Goal: Information Seeking & Learning: Learn about a topic

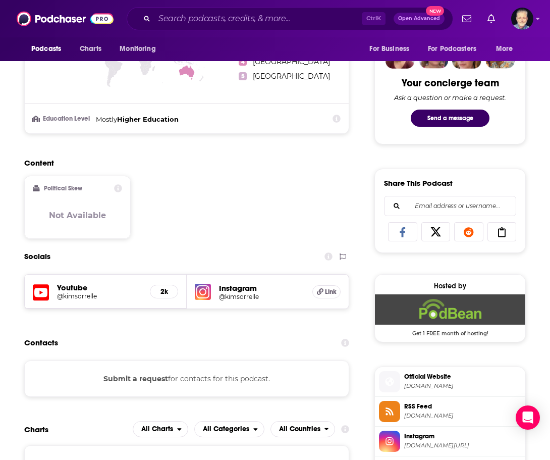
scroll to position [504, 0]
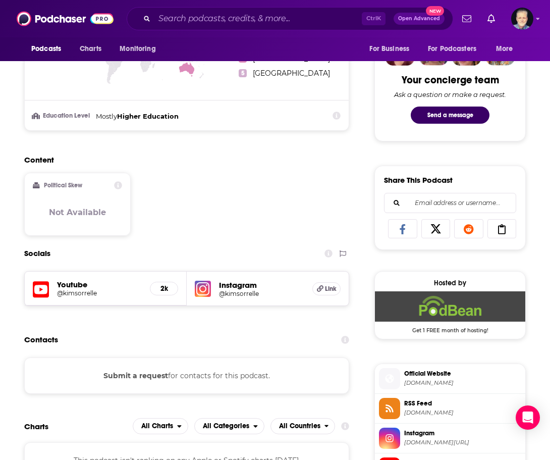
click at [244, 291] on h5 "@kimsorrelle" at bounding box center [261, 294] width 85 height 8
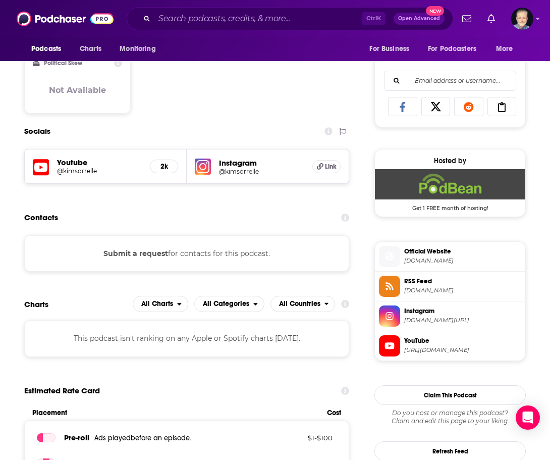
scroll to position [656, 0]
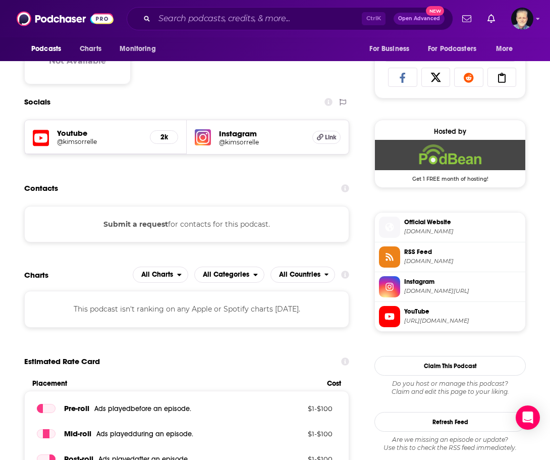
click at [73, 136] on h5 "Youtube" at bounding box center [99, 133] width 85 height 10
click at [68, 141] on h5 "@kimsorrelle" at bounding box center [99, 142] width 85 height 8
